Goal: Task Accomplishment & Management: Use online tool/utility

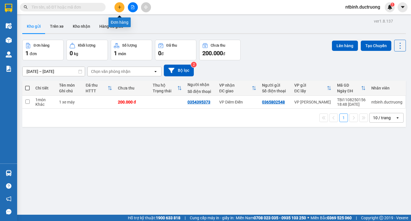
click at [119, 6] on icon "plus" at bounding box center [120, 7] width 4 height 4
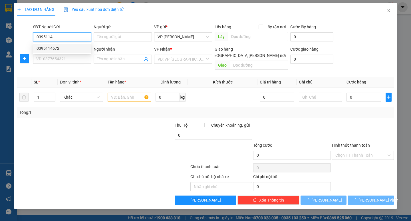
click at [64, 49] on div "0395114672" at bounding box center [62, 48] width 51 height 6
type input "0395114672"
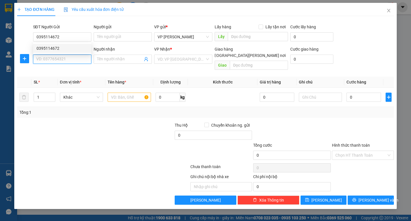
click at [66, 59] on input "SĐT Người Nhận *" at bounding box center [62, 58] width 58 height 9
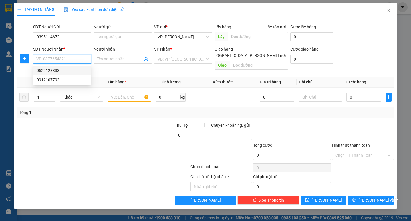
click at [65, 70] on div "0522123333" at bounding box center [62, 70] width 51 height 6
type input "0522123333"
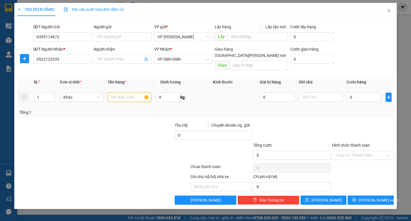
click at [129, 92] on input "text" at bounding box center [129, 96] width 43 height 9
type input "4 cuộn"
click at [361, 92] on input "0" at bounding box center [363, 96] width 35 height 9
click at [349, 92] on input "0" at bounding box center [363, 96] width 35 height 9
type input "20"
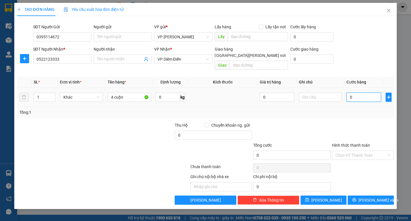
type input "20"
type input "200"
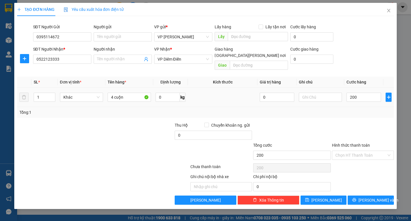
click at [354, 109] on div "Tổng: 1" at bounding box center [205, 112] width 372 height 6
type input "200.000"
click at [376, 197] on span "[PERSON_NAME] và In" at bounding box center [378, 200] width 40 height 6
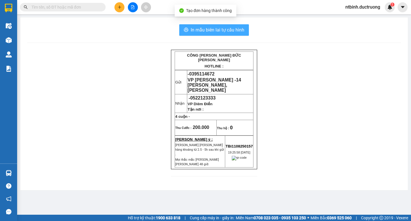
click at [224, 33] on span "In mẫu biên lai tự cấu hình" at bounding box center [218, 29] width 54 height 7
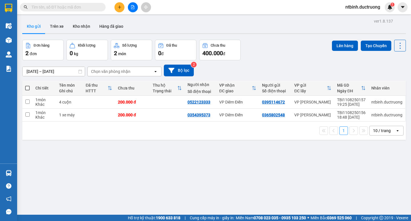
click at [123, 11] on div at bounding box center [132, 7] width 43 height 10
click at [122, 10] on button at bounding box center [119, 7] width 10 height 10
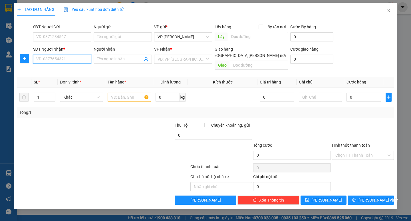
click at [73, 55] on input "SĐT Người Nhận *" at bounding box center [62, 58] width 58 height 9
type input "0971294000"
click at [171, 61] on input "search" at bounding box center [180, 59] width 47 height 9
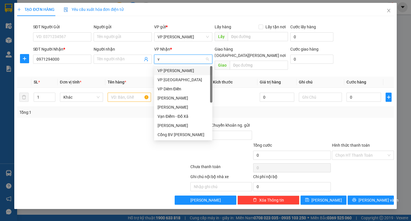
type input "vp"
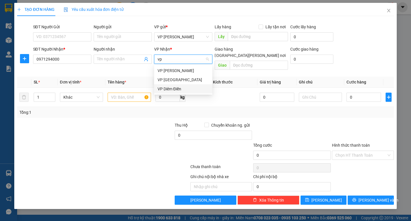
click at [163, 90] on div "VP Diêm Điền" at bounding box center [182, 89] width 51 height 6
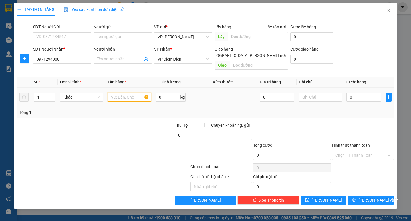
click at [122, 92] on input "text" at bounding box center [129, 96] width 43 height 9
type input "1 catong"
click at [350, 95] on input "0" at bounding box center [363, 96] width 35 height 9
click at [350, 93] on input "0" at bounding box center [363, 96] width 35 height 9
type input "50"
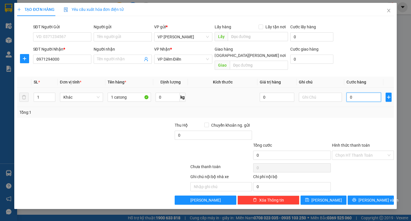
type input "50"
click at [356, 122] on div at bounding box center [362, 132] width 63 height 20
type input "50.000"
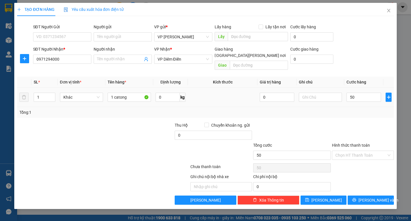
type input "50.000"
click at [374, 198] on div "TẠO ĐƠN HÀNG Yêu cầu xuất [PERSON_NAME] điện tử Transit Pickup Surcharge Ids Tr…" at bounding box center [205, 106] width 382 height 206
click at [375, 197] on span "[PERSON_NAME] và In" at bounding box center [378, 200] width 40 height 6
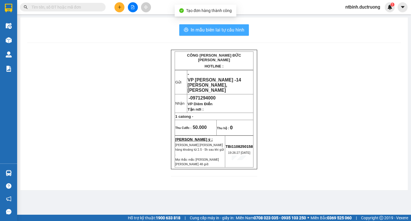
click at [221, 28] on span "In mẫu biên lai tự cấu hình" at bounding box center [218, 29] width 54 height 7
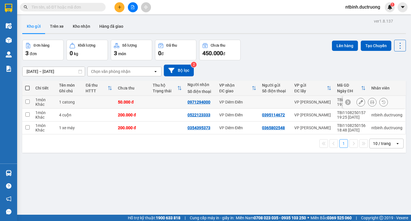
click at [146, 106] on td "50.000 đ" at bounding box center [132, 102] width 35 height 13
checkbox input "true"
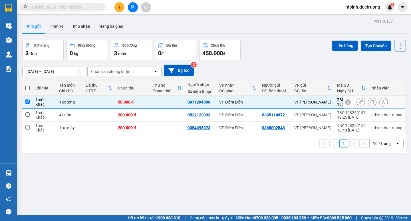
click at [147, 116] on td "200.000 đ" at bounding box center [132, 114] width 35 height 13
checkbox input "true"
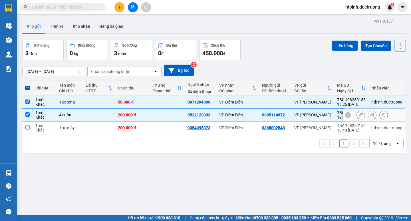
click at [150, 125] on td at bounding box center [167, 127] width 35 height 13
checkbox input "true"
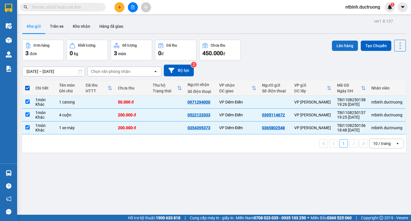
click at [337, 44] on button "Lên hàng" at bounding box center [345, 46] width 26 height 10
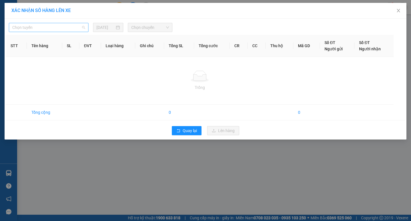
click at [67, 23] on span "Chọn tuyến" at bounding box center [48, 27] width 73 height 9
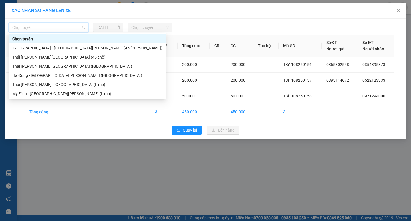
click at [61, 49] on div "[GEOGRAPHIC_DATA] - [GEOGRAPHIC_DATA][PERSON_NAME] (45 [PERSON_NAME])" at bounding box center [87, 48] width 150 height 6
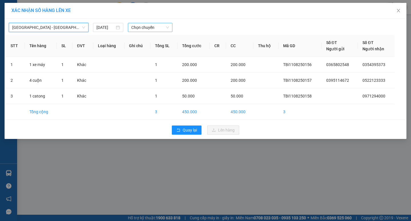
click at [142, 26] on span "Chọn chuyến" at bounding box center [150, 27] width 38 height 9
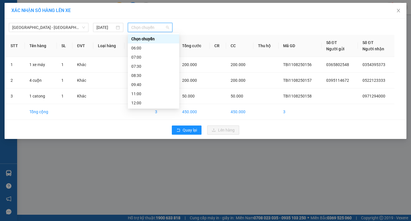
scroll to position [82, 0]
click at [158, 95] on div "19:30" at bounding box center [153, 93] width 45 height 6
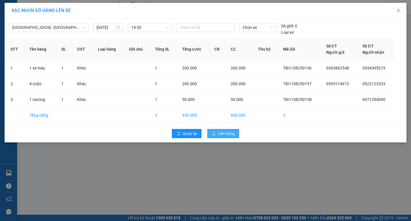
click at [220, 131] on span "Lên hàng" at bounding box center [226, 133] width 17 height 6
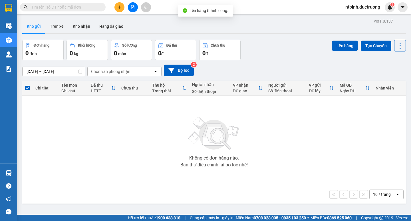
click at [134, 7] on icon "file-add" at bounding box center [133, 7] width 4 height 4
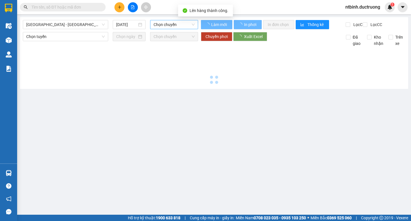
click at [170, 23] on span "Chọn chuyến" at bounding box center [173, 24] width 41 height 9
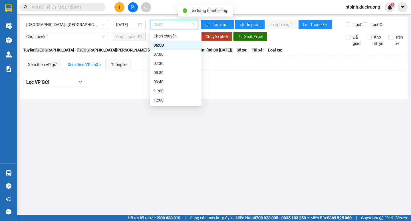
scroll to position [82, 0]
click at [171, 91] on div "19:30" at bounding box center [175, 91] width 45 height 6
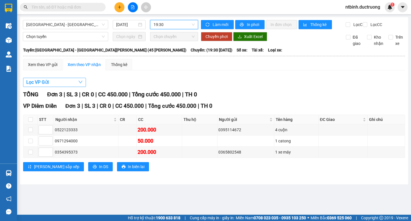
click at [63, 87] on button "Lọc VP Gửi" at bounding box center [54, 82] width 63 height 9
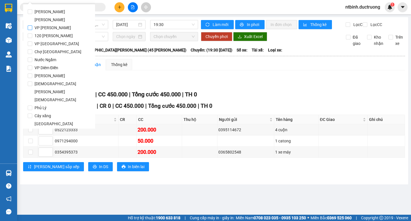
click at [48, 24] on span "VP [PERSON_NAME]" at bounding box center [52, 28] width 41 height 8
click at [32, 25] on input "VP [PERSON_NAME]" at bounding box center [30, 27] width 5 height 5
checkbox input "true"
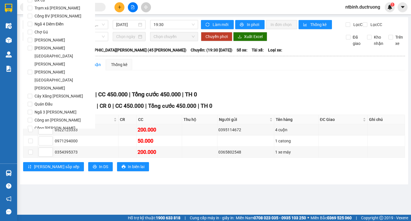
click at [40, 220] on button "Lọc" at bounding box center [36, 224] width 16 height 9
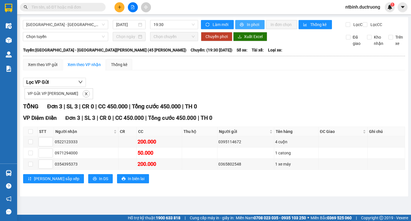
click at [241, 22] on button "In phơi" at bounding box center [249, 24] width 29 height 9
click at [251, 25] on span "In phơi" at bounding box center [253, 24] width 13 height 6
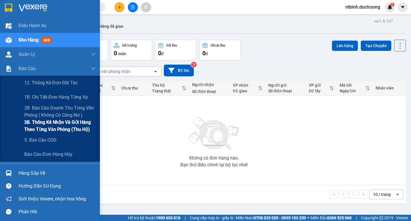
click at [53, 130] on span "3B. Thống kê nhận và gửi hàng theo từng văn phòng (thu hộ)" at bounding box center [59, 125] width 71 height 14
